Goal: Task Accomplishment & Management: Manage account settings

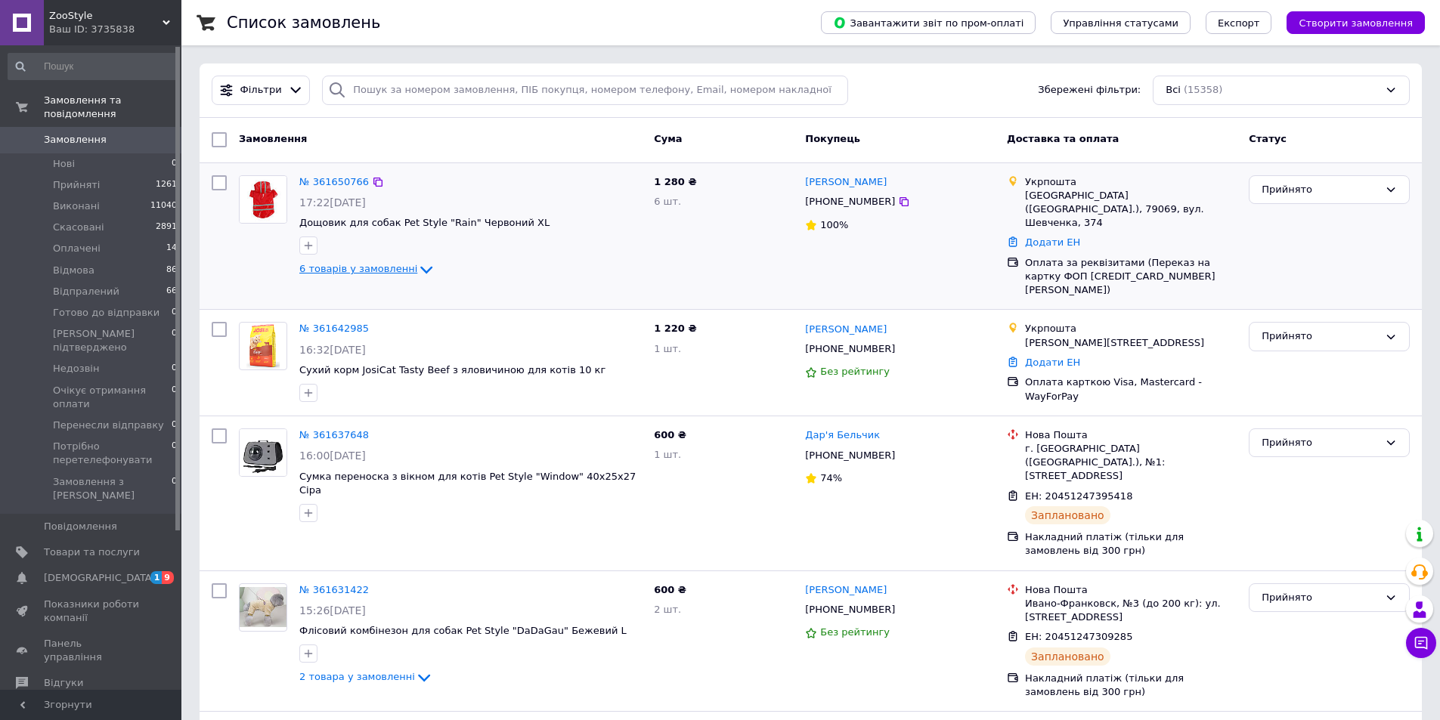
click at [363, 270] on span "6 товарів у замовленні" at bounding box center [358, 269] width 118 height 11
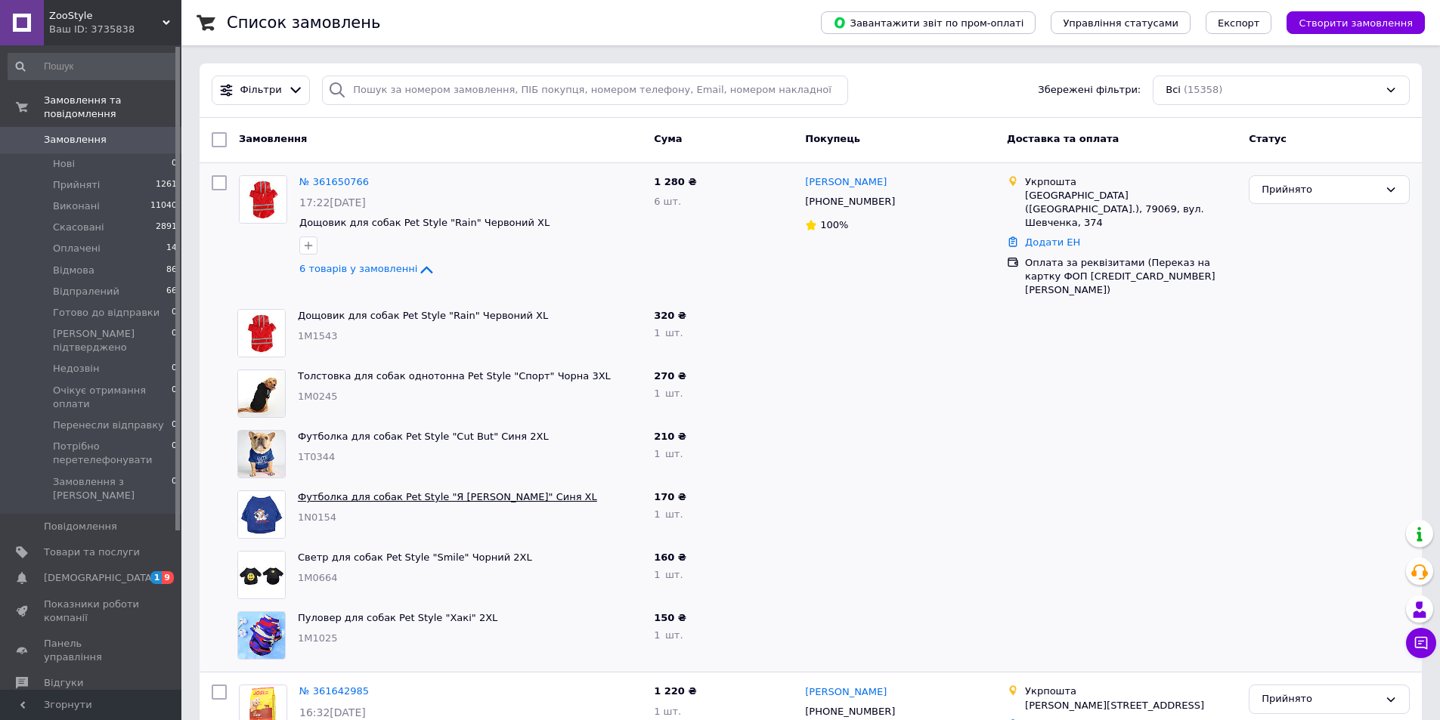
click at [337, 491] on link "Футболка для собак Pet Style "Я ЛЕВ" Синя XL" at bounding box center [447, 496] width 299 height 11
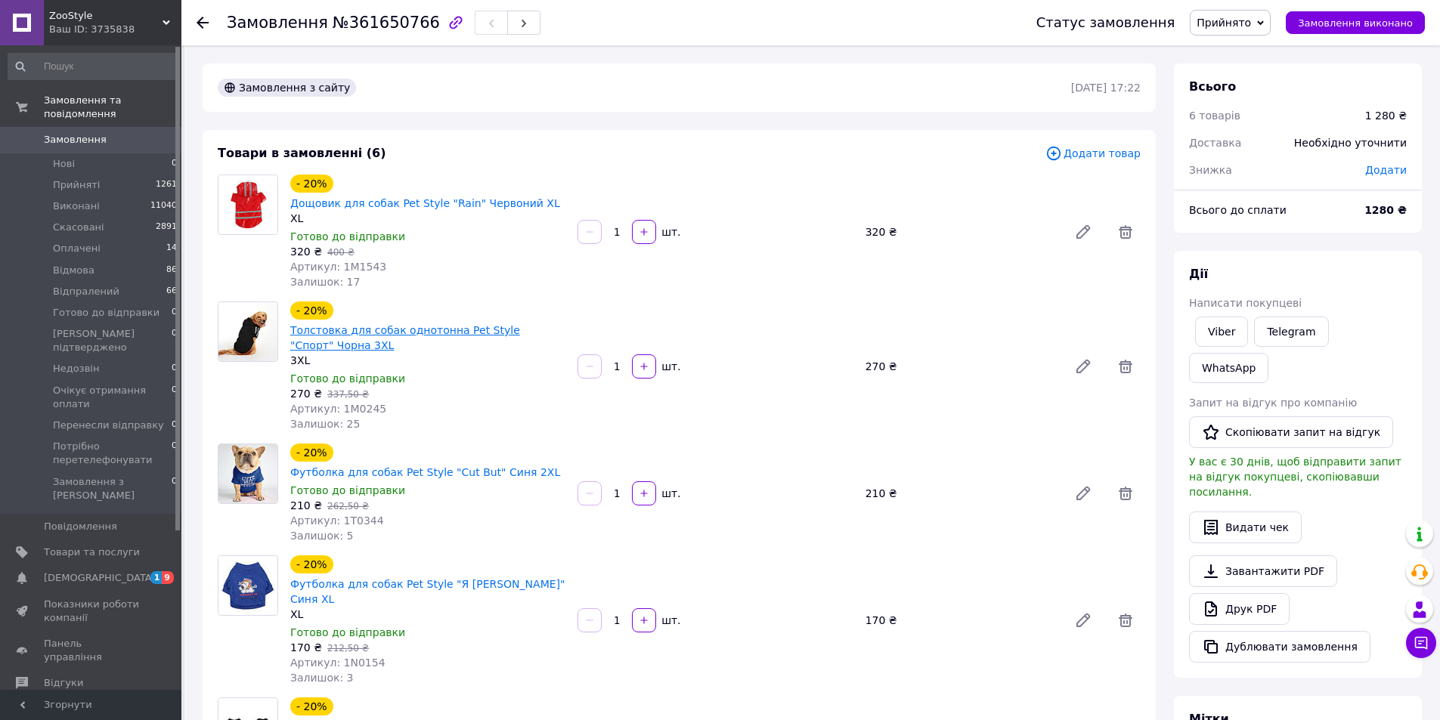
scroll to position [151, 0]
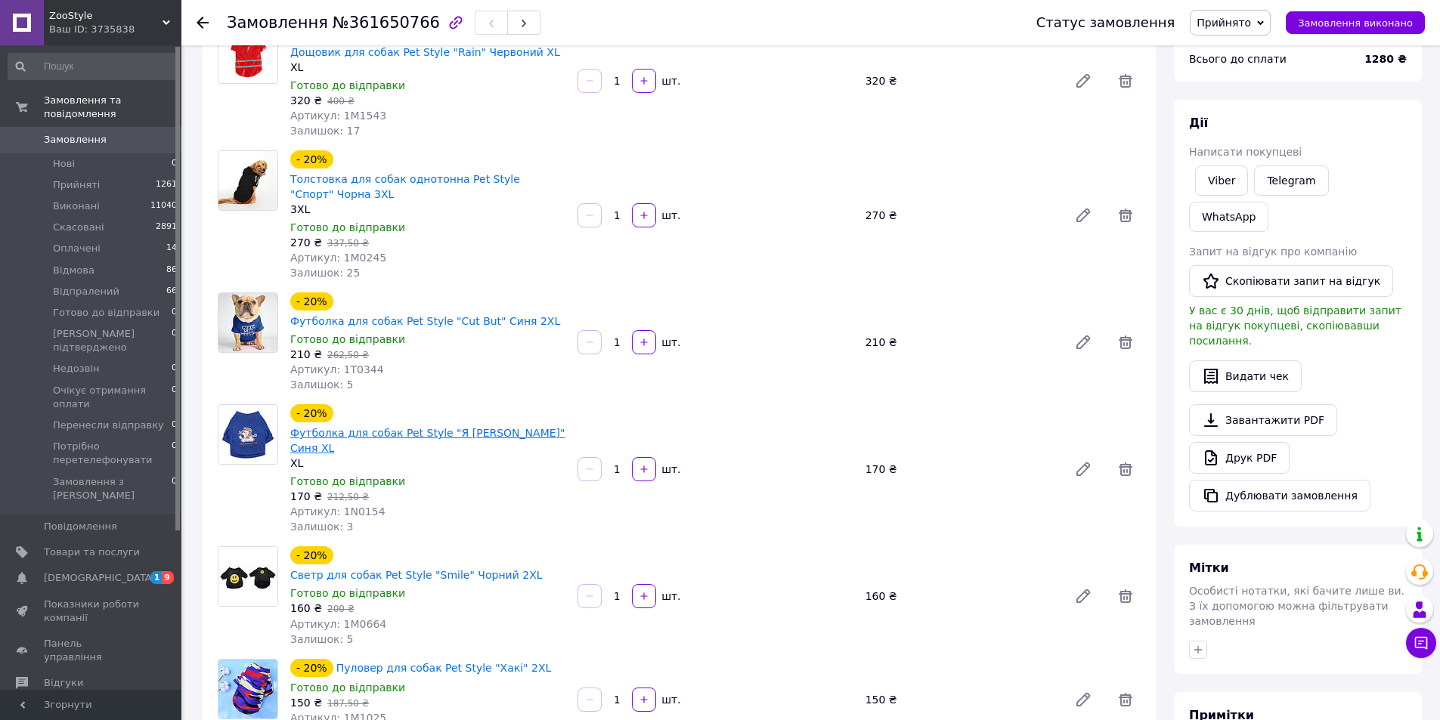
click at [367, 427] on link "Футболка для собак Pet Style "Я [PERSON_NAME]" Синя XL" at bounding box center [427, 440] width 274 height 27
click at [353, 569] on link "Светр для собак Pet Style "Smile" Чорний 2XL" at bounding box center [416, 575] width 252 height 12
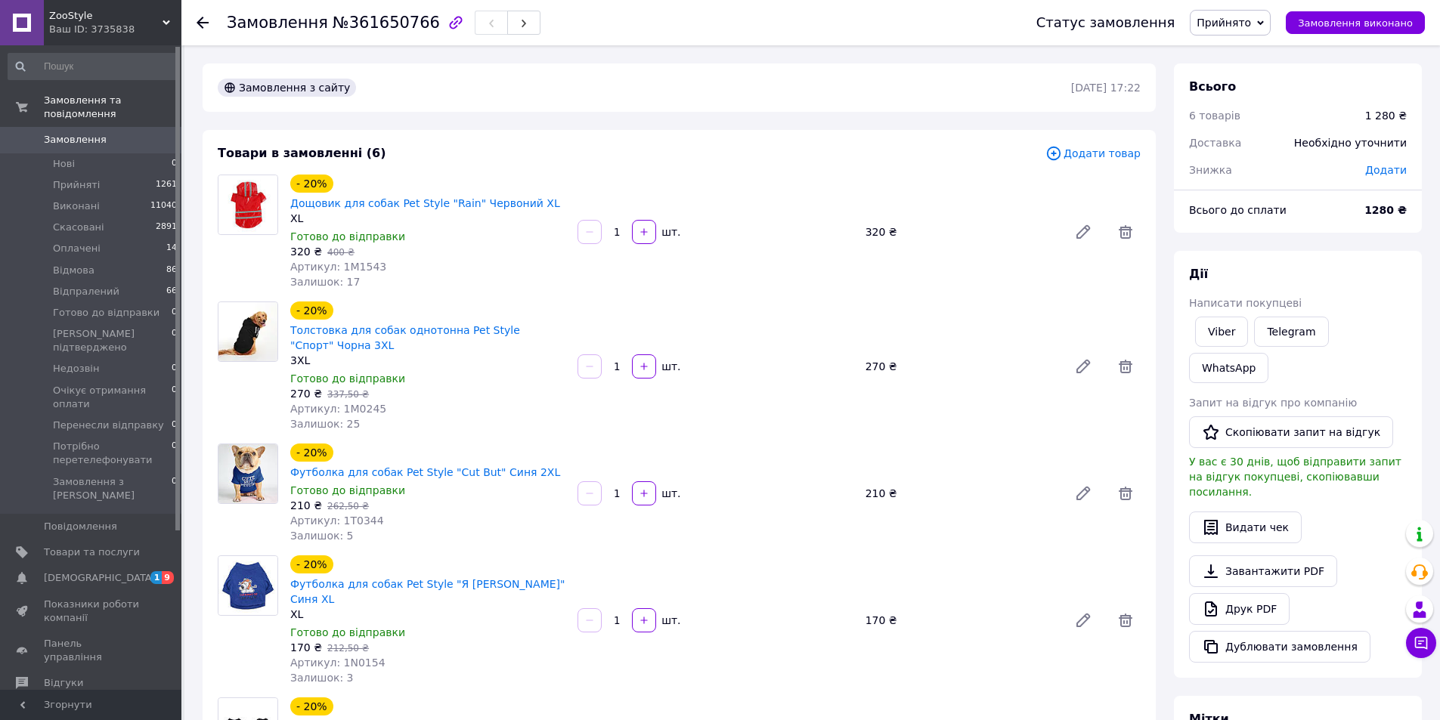
click at [202, 19] on use at bounding box center [202, 23] width 12 height 12
